Goal: Find specific page/section

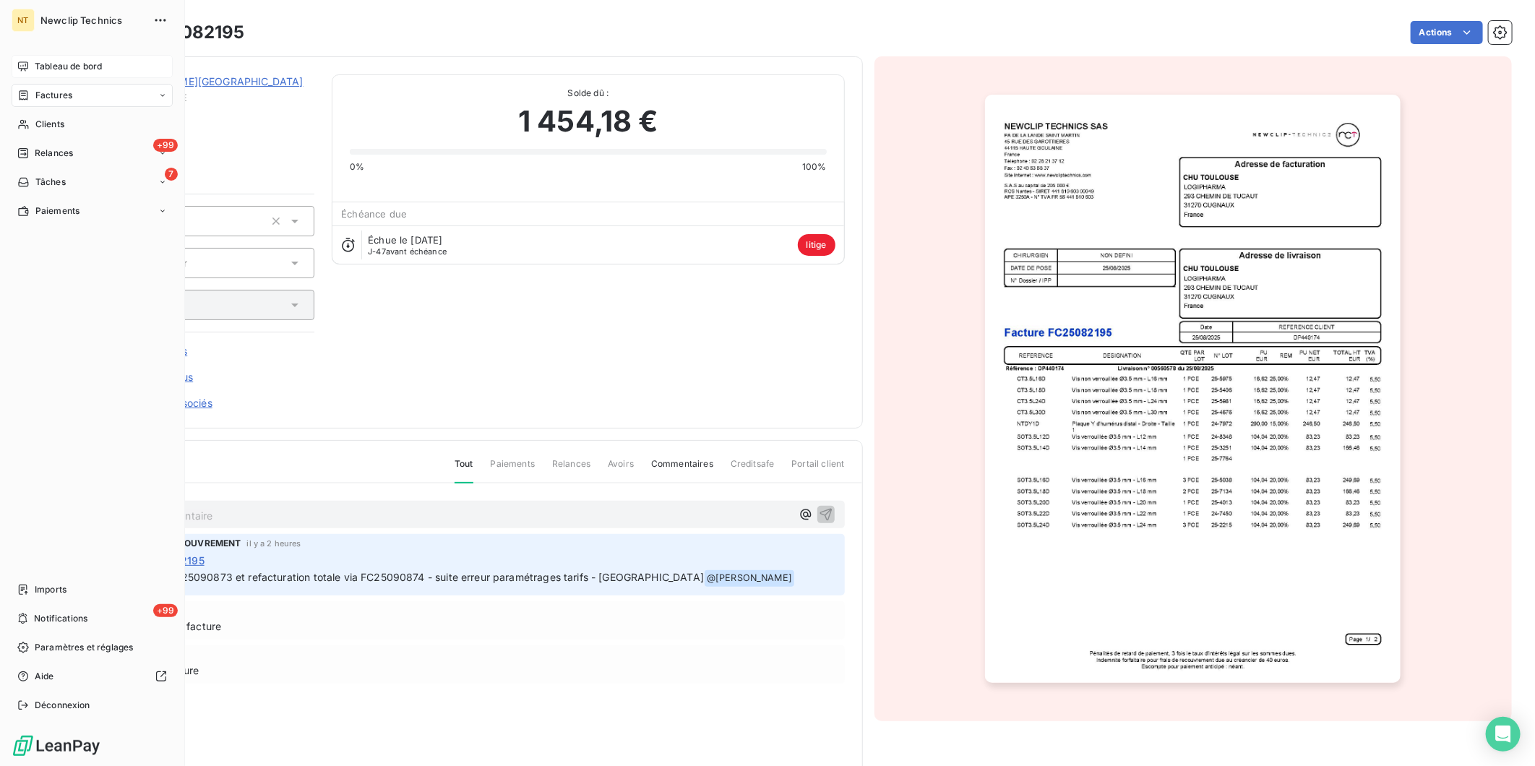
click at [35, 66] on span "Tableau de bord" at bounding box center [68, 66] width 67 height 13
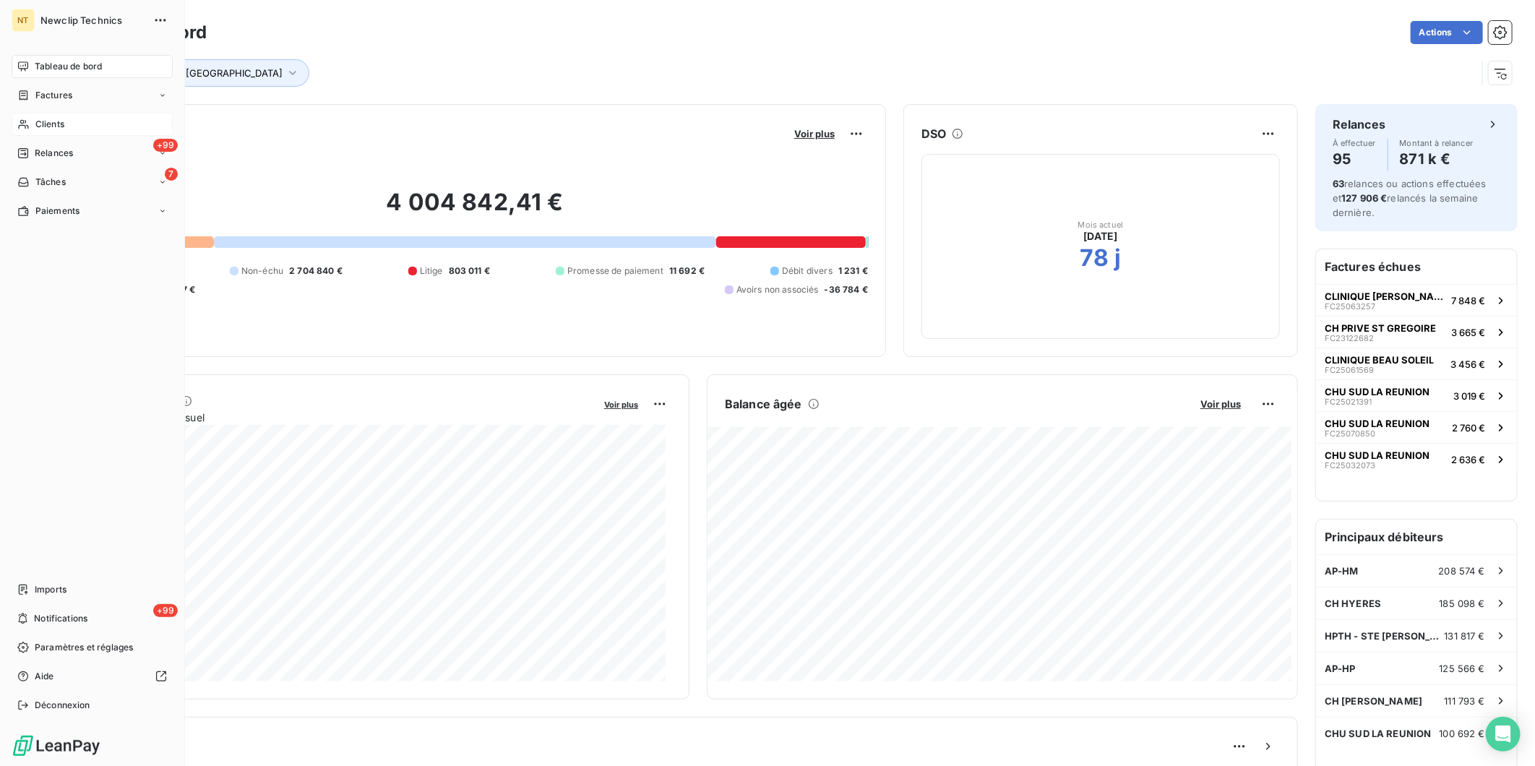
click at [35, 124] on span "Clients" at bounding box center [49, 124] width 29 height 13
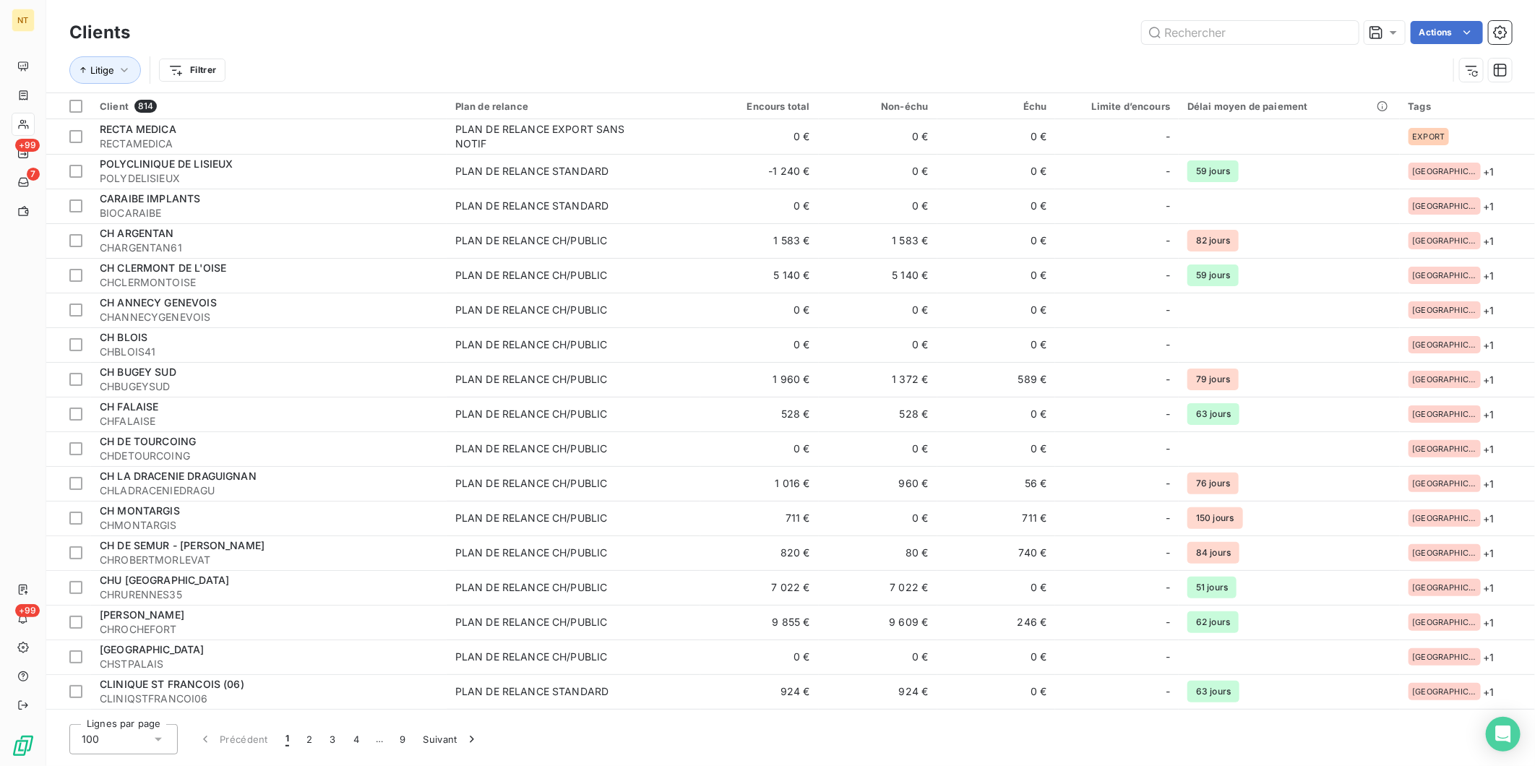
click at [1210, 20] on div "Clients Actions" at bounding box center [790, 32] width 1442 height 30
click at [1207, 30] on input "text" at bounding box center [1250, 32] width 217 height 23
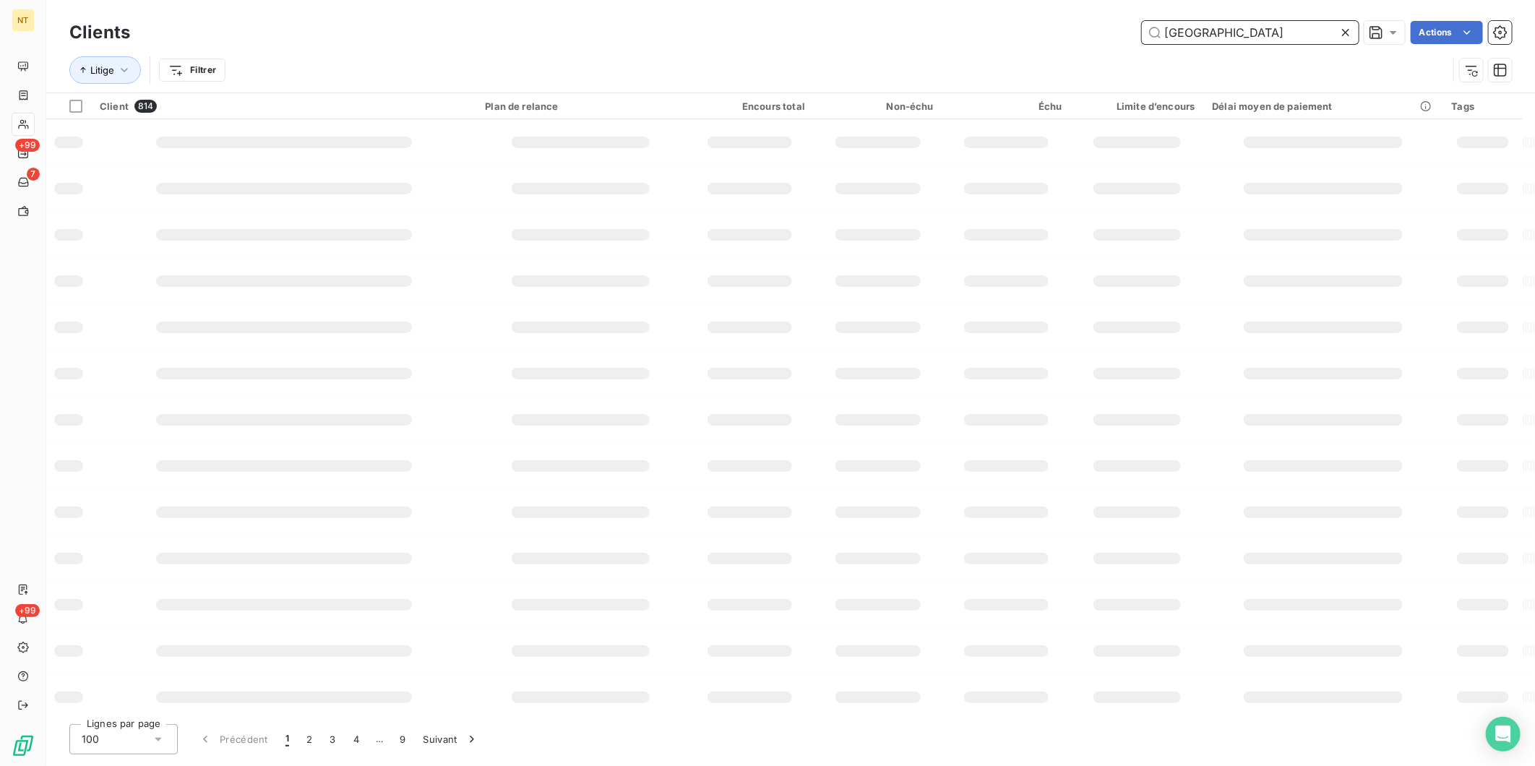
type input "[GEOGRAPHIC_DATA]"
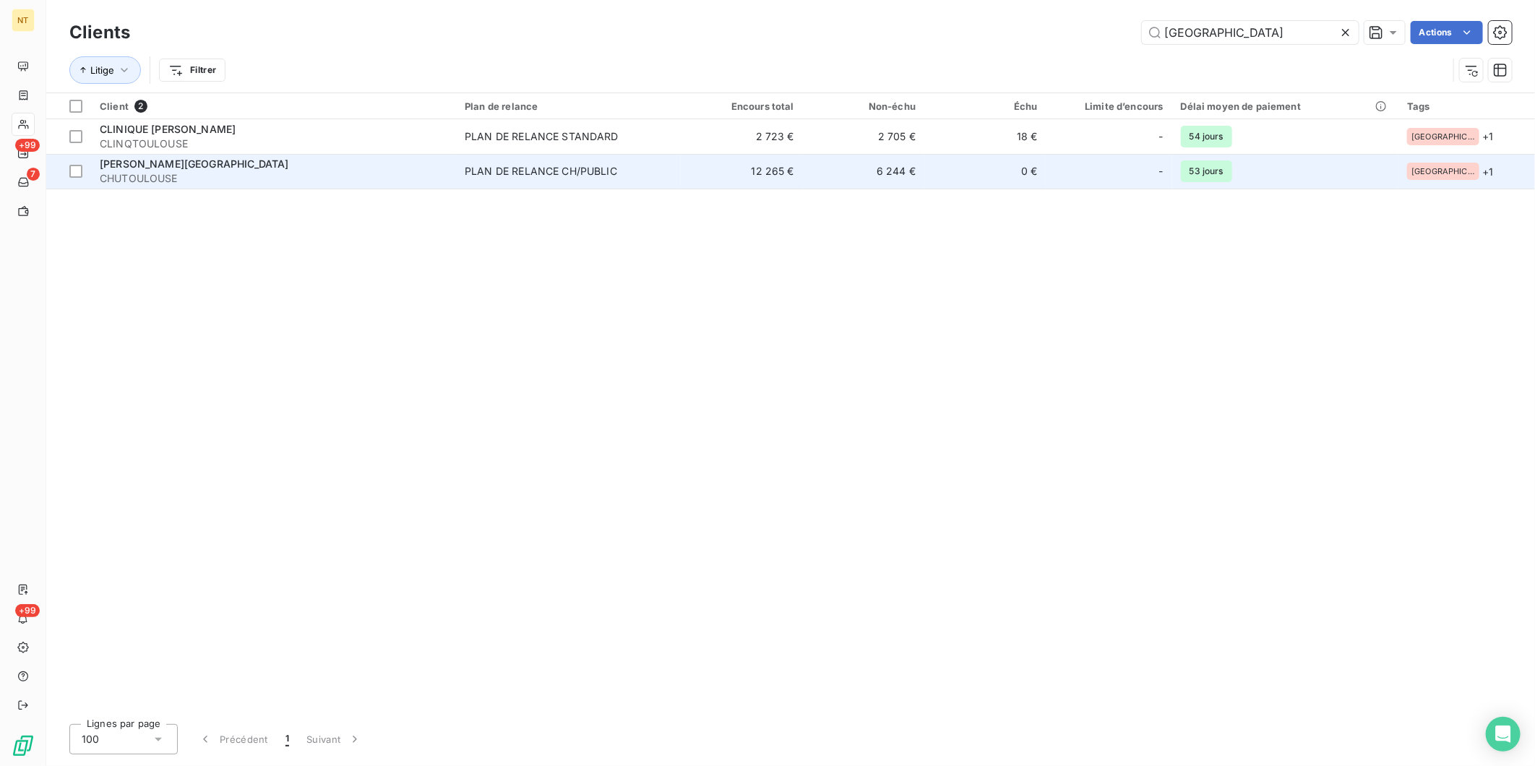
click at [362, 170] on div "[PERSON_NAME][GEOGRAPHIC_DATA]" at bounding box center [274, 164] width 348 height 14
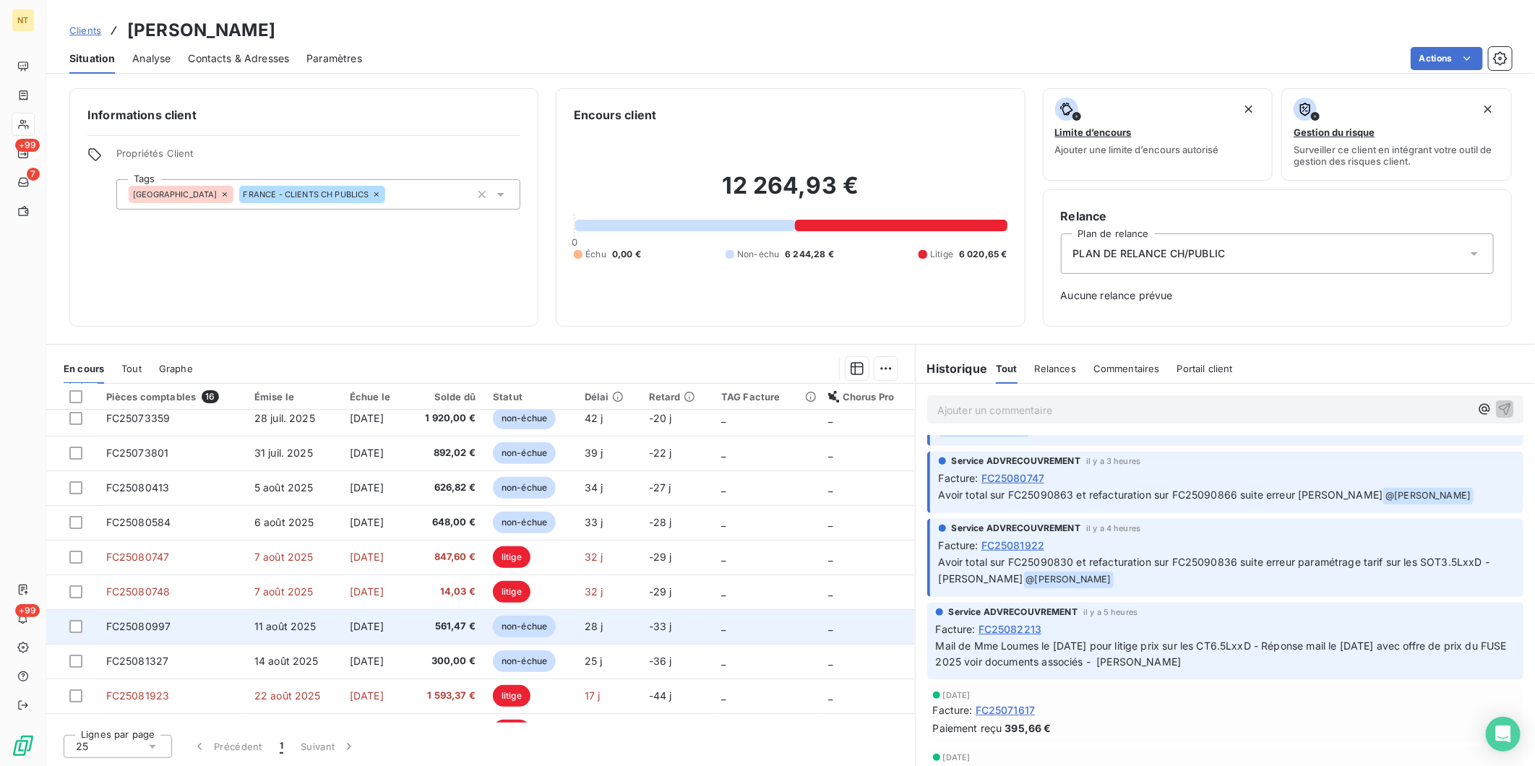
scroll to position [80, 0]
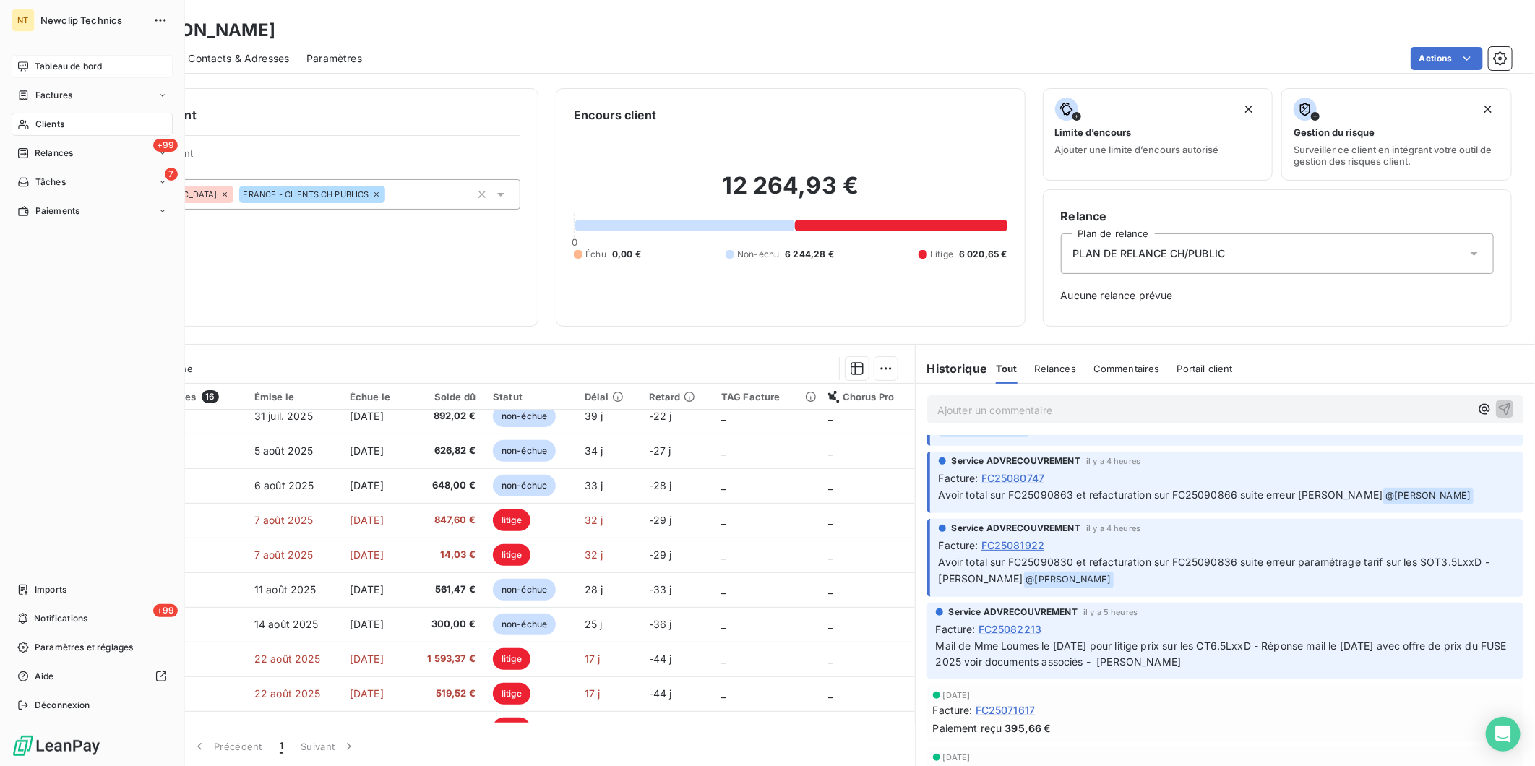
click at [33, 68] on div "Tableau de bord" at bounding box center [92, 66] width 161 height 23
